Goal: Obtain resource: Download file/media

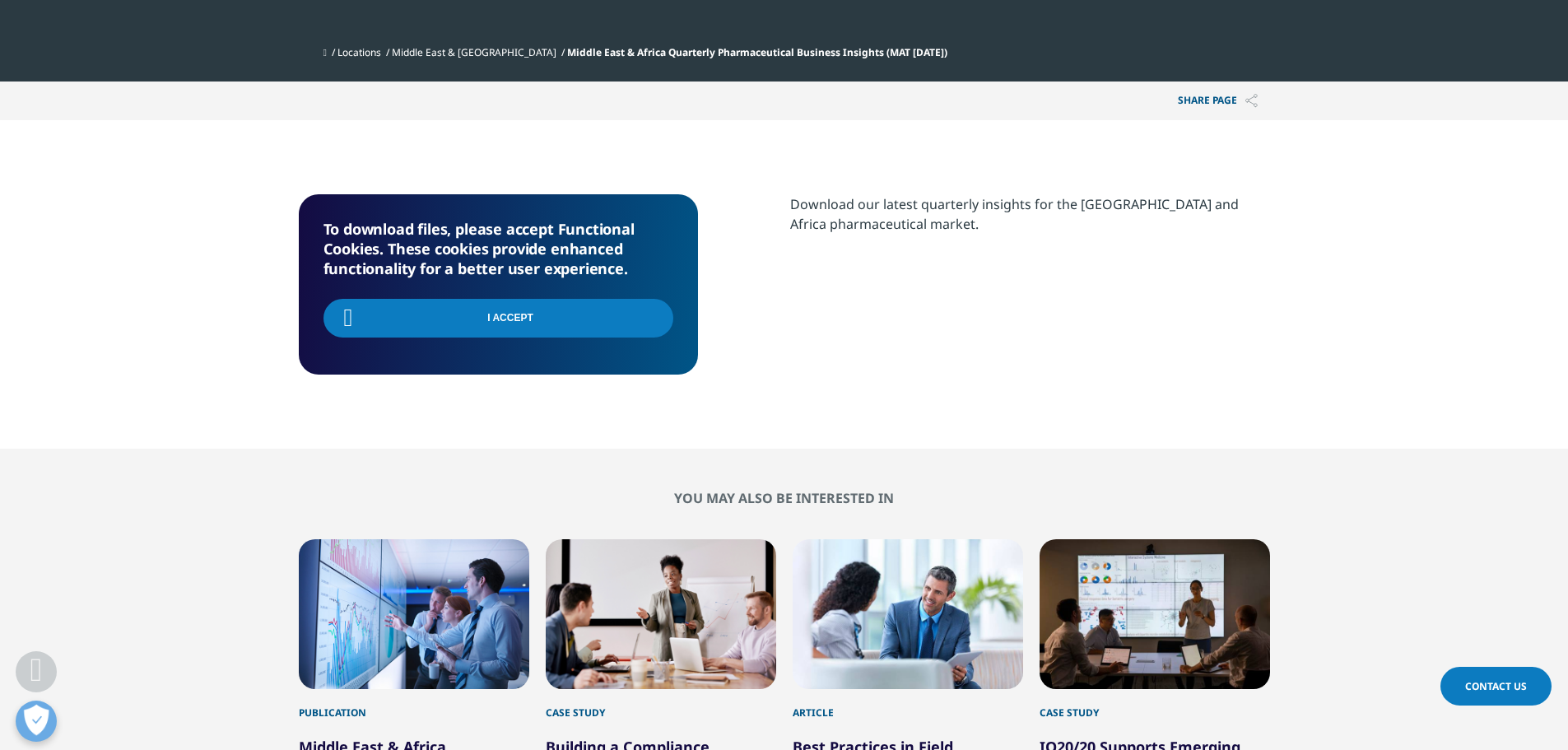
scroll to position [180, 971]
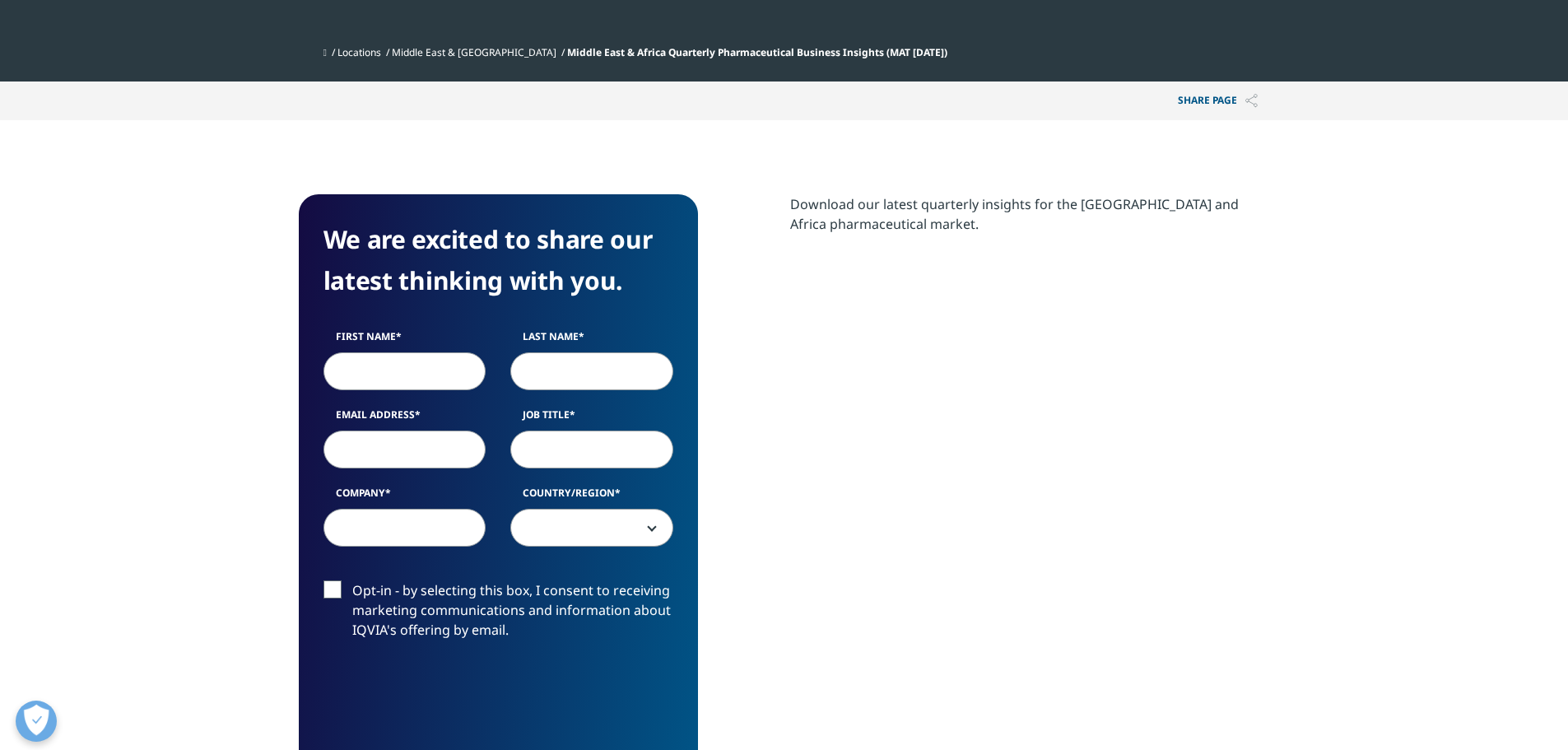
click at [401, 375] on input "First Name" at bounding box center [404, 371] width 162 height 38
type input "Fahim"
type input "[PERSON_NAME]"
type input "[EMAIL_ADDRESS][DOMAIN_NAME]"
type input "Noksha Capital Limited"
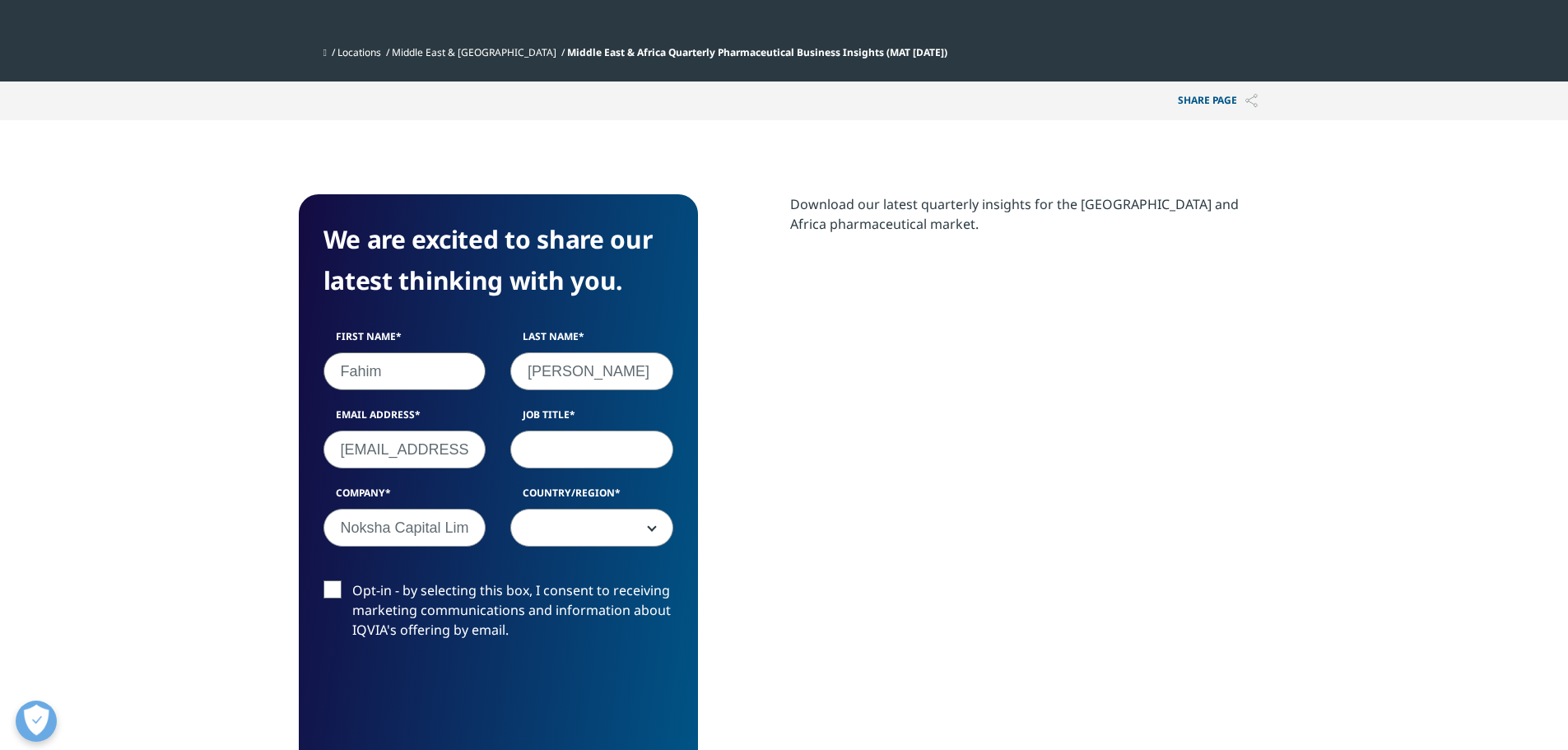
select select "[GEOGRAPHIC_DATA]"
click at [541, 461] on input "Job Title" at bounding box center [591, 449] width 162 height 38
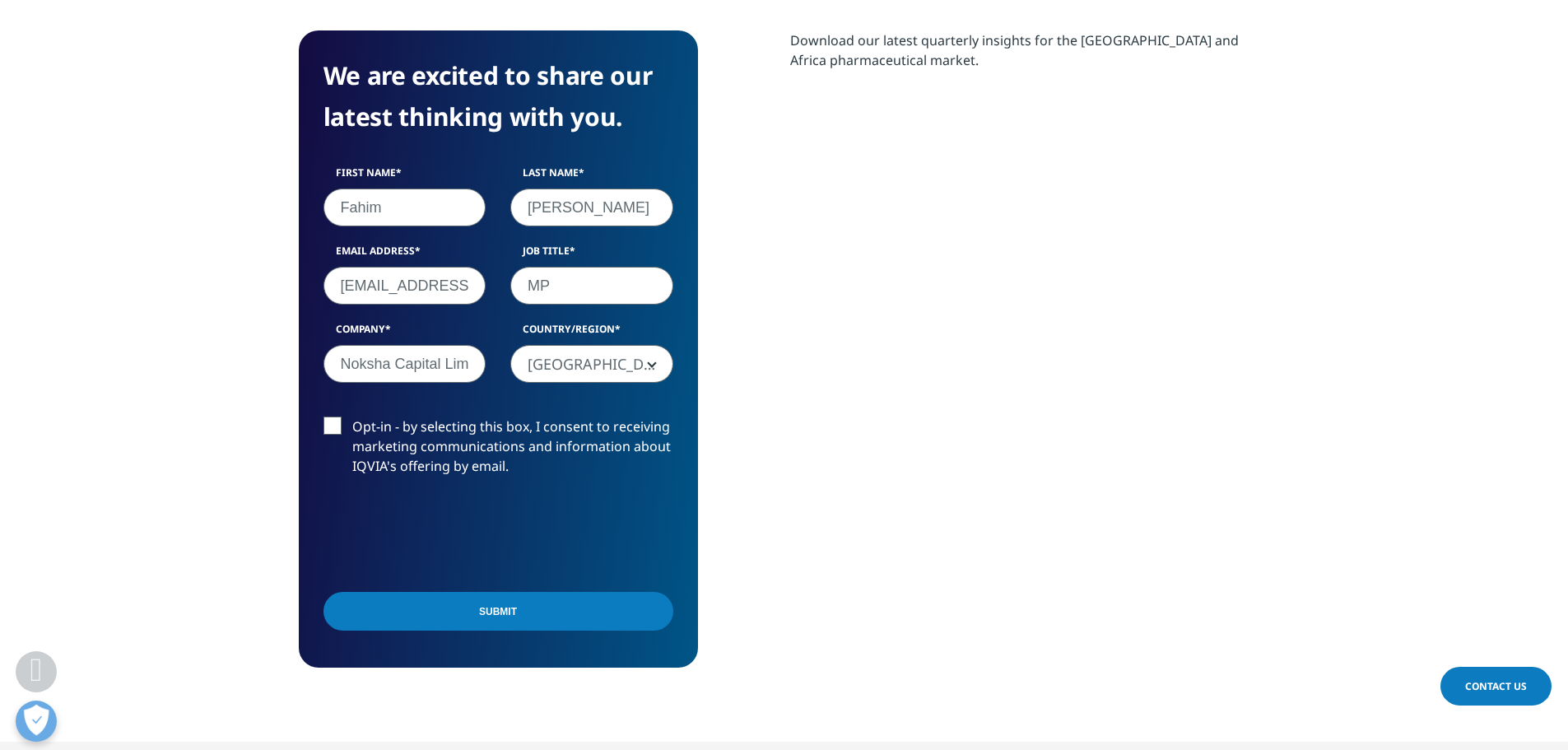
type input "MP"
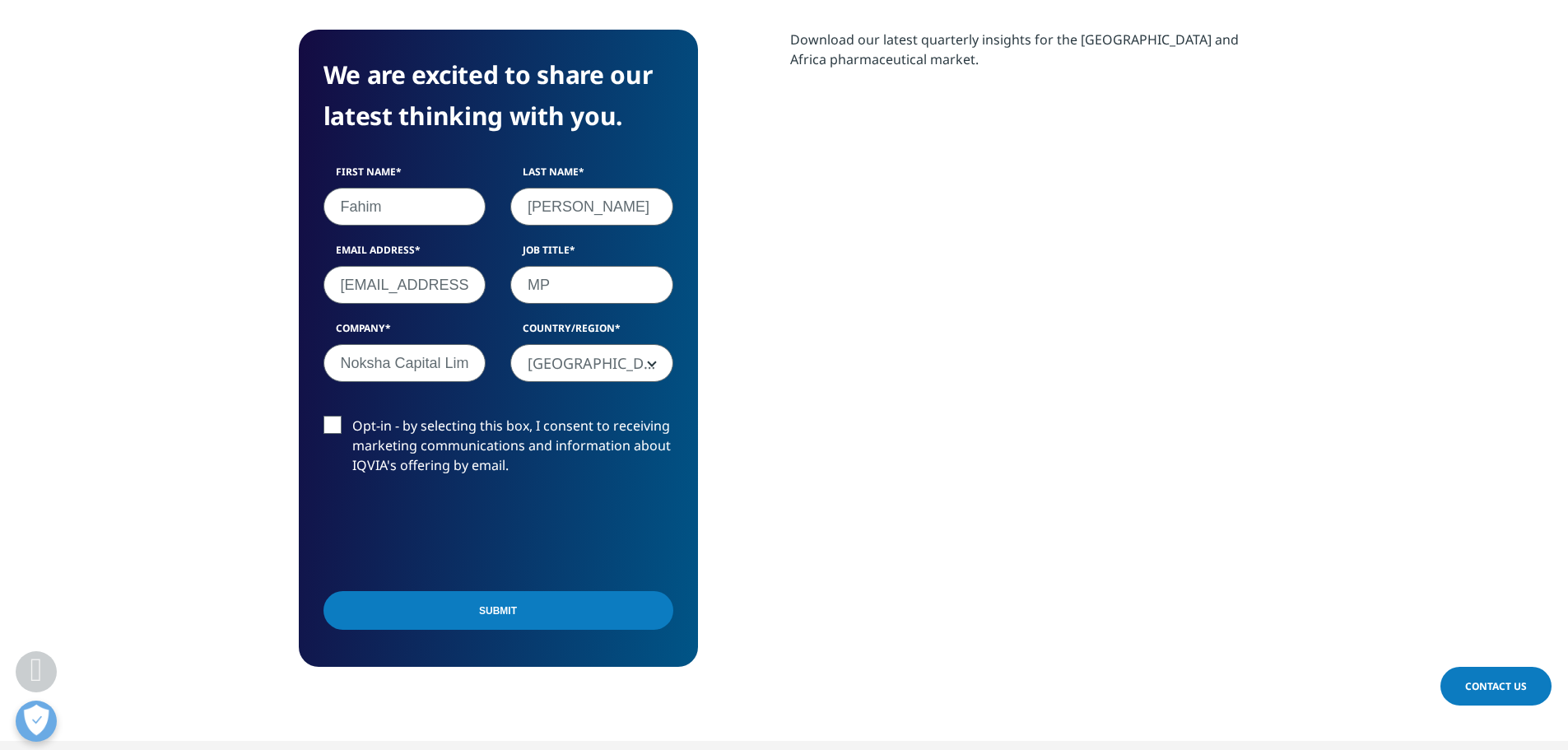
click at [490, 617] on input "Submit" at bounding box center [497, 611] width 349 height 39
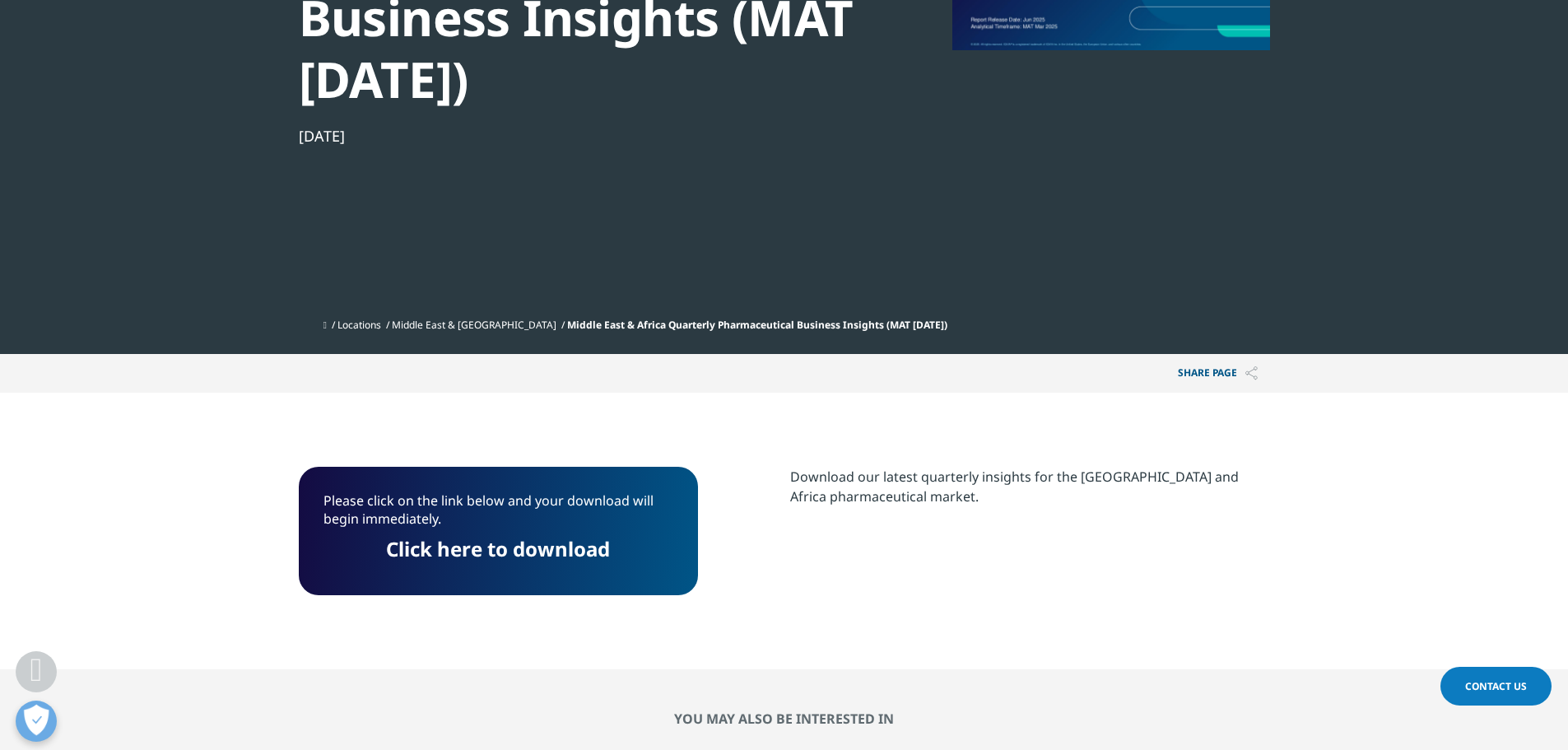
scroll to position [385, 0]
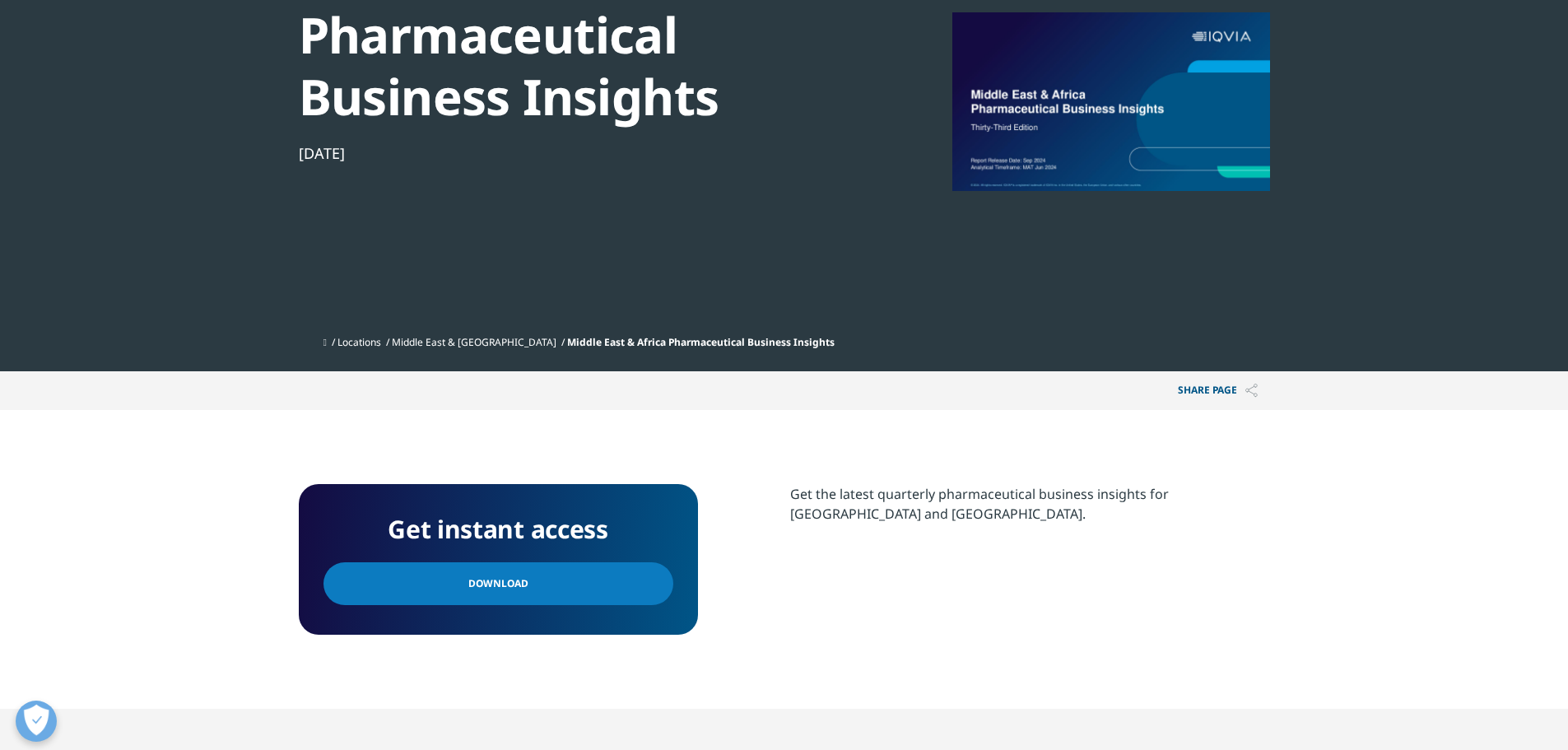
scroll to position [246, 0]
click at [541, 592] on link "Download" at bounding box center [497, 583] width 349 height 43
